Goal: Information Seeking & Learning: Find specific fact

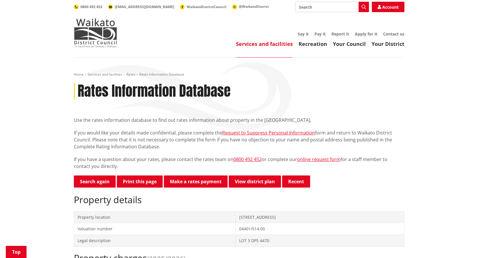
scroll to position [115, 0]
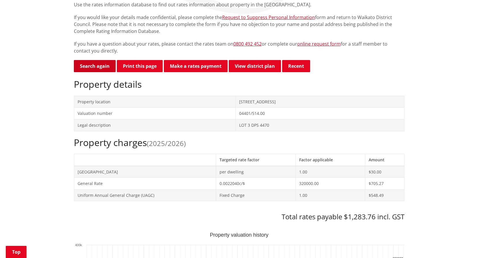
click at [99, 65] on link "Search again" at bounding box center [95, 66] width 42 height 12
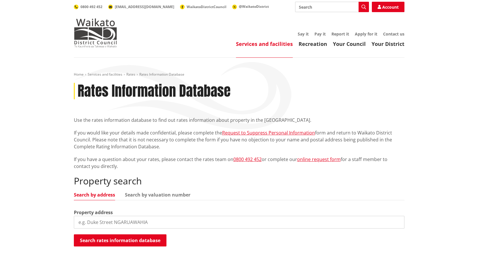
click at [132, 223] on input "search" at bounding box center [239, 222] width 331 height 13
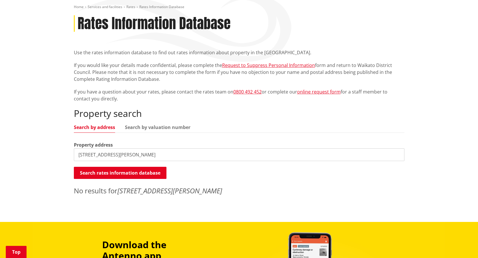
scroll to position [87, 0]
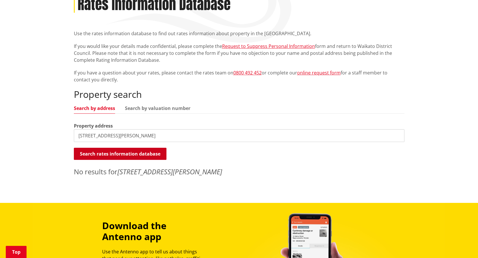
click at [157, 150] on button "Search rates information database" at bounding box center [120, 154] width 93 height 12
click at [88, 135] on input "10 B Armstrong street" at bounding box center [239, 135] width 331 height 13
click at [146, 107] on link "Search by valuation number" at bounding box center [157, 108] width 65 height 5
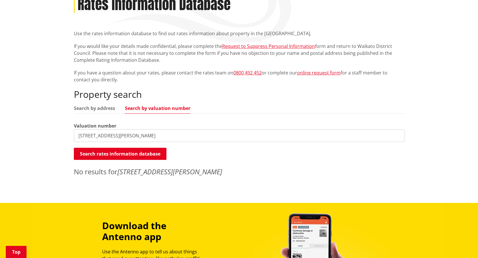
click at [126, 136] on input "10 Armstrong street" at bounding box center [239, 135] width 331 height 13
drag, startPoint x: 132, startPoint y: 135, endPoint x: 35, endPoint y: 139, distance: 97.0
click at [35, 139] on div "Home Services and facilities Rates Rates Information Database Rates Information…" at bounding box center [239, 87] width 478 height 232
paste input "04330/252.01"
click at [141, 150] on button "Search rates information database" at bounding box center [120, 154] width 93 height 12
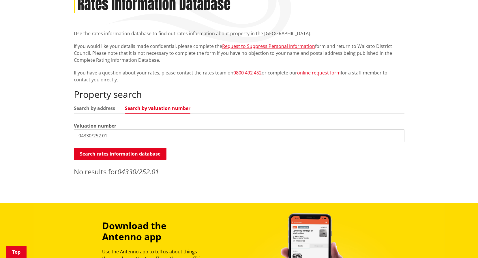
click at [114, 136] on input "04330/252.01" at bounding box center [239, 135] width 331 height 13
click at [121, 152] on button "Search rates information database" at bounding box center [120, 154] width 93 height 12
drag, startPoint x: 113, startPoint y: 134, endPoint x: 39, endPoint y: 140, distance: 74.4
click at [39, 140] on div "Home Services and facilities Rates Rates Information Database Rates Information…" at bounding box center [239, 87] width 478 height 232
click at [158, 155] on button "Search rates information database" at bounding box center [120, 154] width 93 height 12
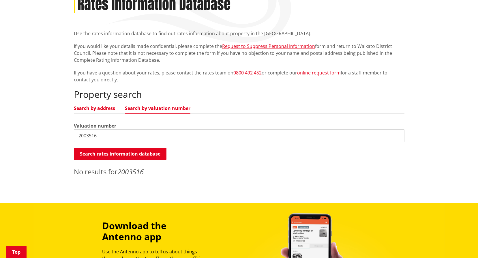
click at [91, 108] on link "Search by address" at bounding box center [94, 108] width 41 height 5
click at [107, 135] on input "2003516" at bounding box center [239, 135] width 331 height 13
drag, startPoint x: 105, startPoint y: 138, endPoint x: 27, endPoint y: 137, distance: 78.5
click at [28, 138] on div "Home Services and facilities Rates Rates Information Database Rates Information…" at bounding box center [239, 87] width 478 height 232
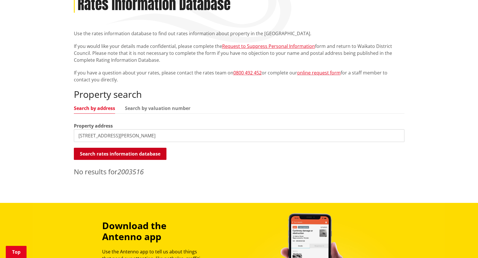
click at [82, 151] on button "Search rates information database" at bounding box center [120, 154] width 93 height 12
click at [78, 136] on input "10 Armstrong Street Huntly" at bounding box center [239, 135] width 331 height 13
drag, startPoint x: 147, startPoint y: 135, endPoint x: 132, endPoint y: 136, distance: 15.0
click at [132, 136] on input "10 Armstrong Street Huntly" at bounding box center [239, 135] width 331 height 13
type input "10 Armstrong Street"
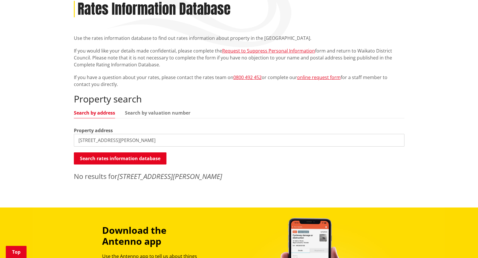
scroll to position [0, 0]
